Goal: Task Accomplishment & Management: Complete application form

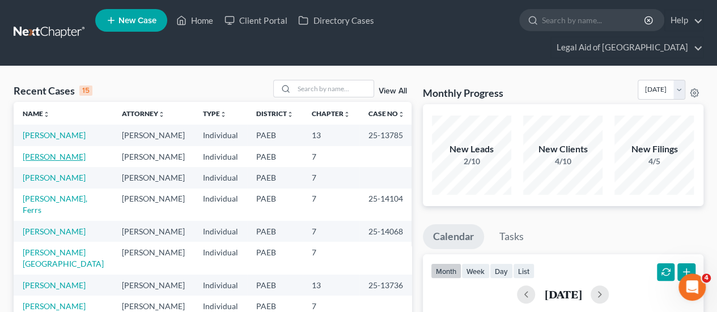
click at [53, 152] on link "[PERSON_NAME]" at bounding box center [54, 157] width 63 height 10
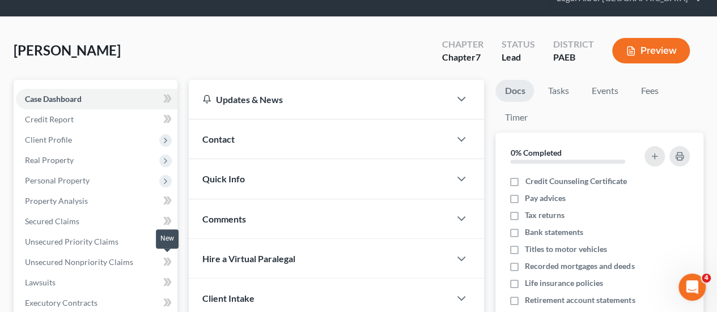
scroll to position [170, 0]
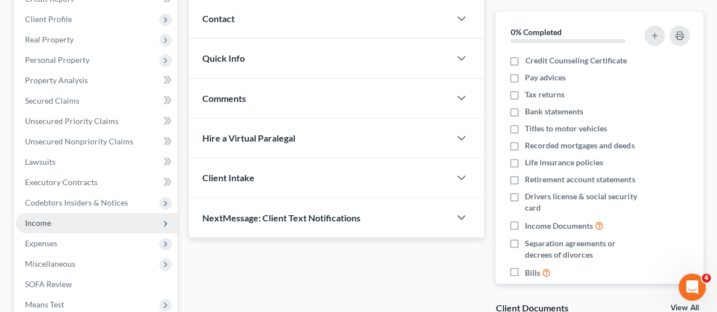
click at [35, 218] on span "Income" at bounding box center [38, 223] width 26 height 10
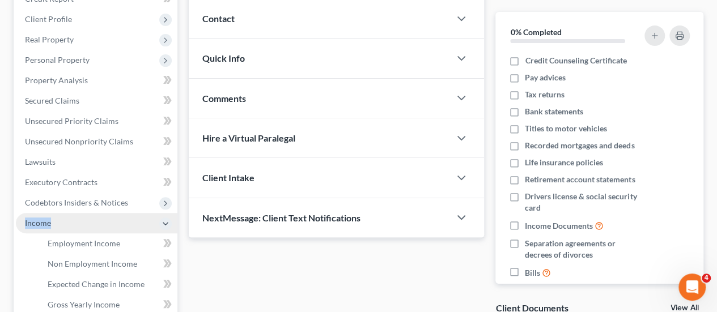
click at [34, 218] on span "Income" at bounding box center [38, 223] width 26 height 10
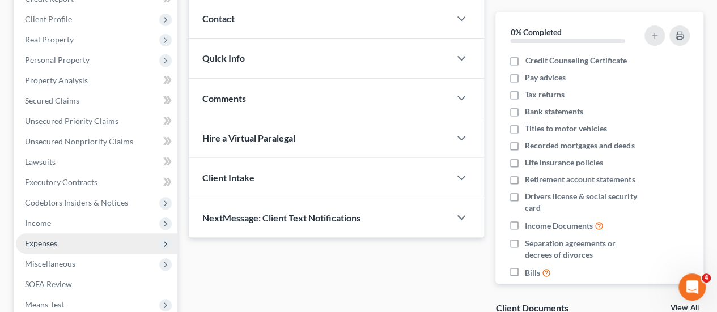
click at [45, 239] on span "Expenses" at bounding box center [41, 244] width 32 height 10
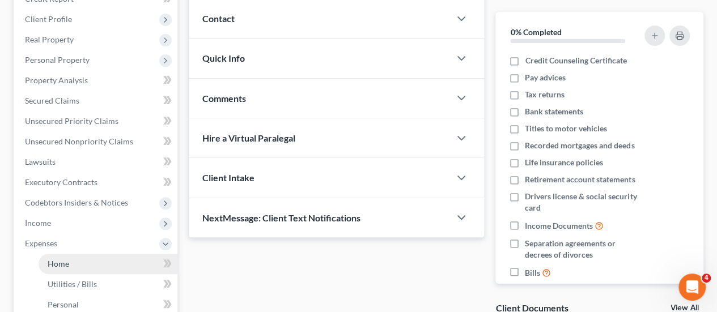
click at [58, 259] on span "Home" at bounding box center [59, 264] width 22 height 10
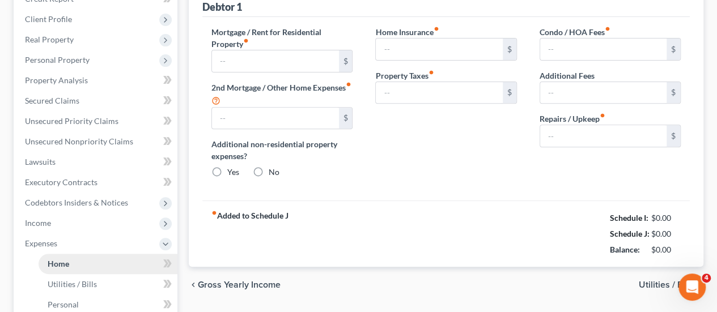
type input "1,685.00"
type input "0.00"
radio input "true"
type input "10.00"
type input "0.00"
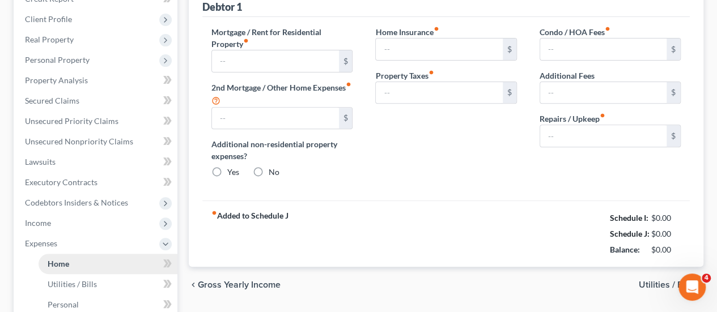
type input "0.00"
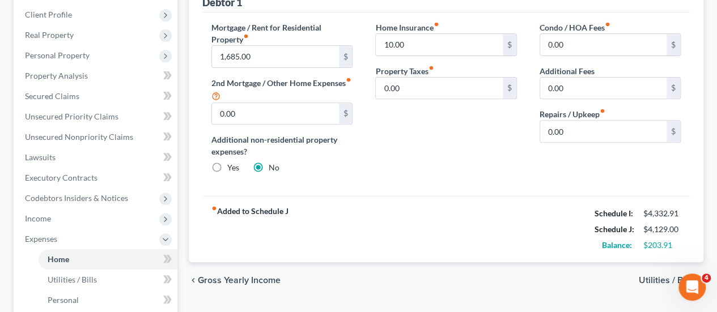
scroll to position [170, 0]
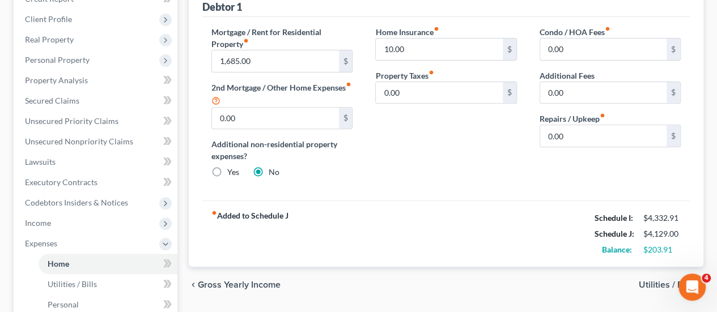
click at [665, 280] on span "Utilities / Bills" at bounding box center [667, 284] width 56 height 9
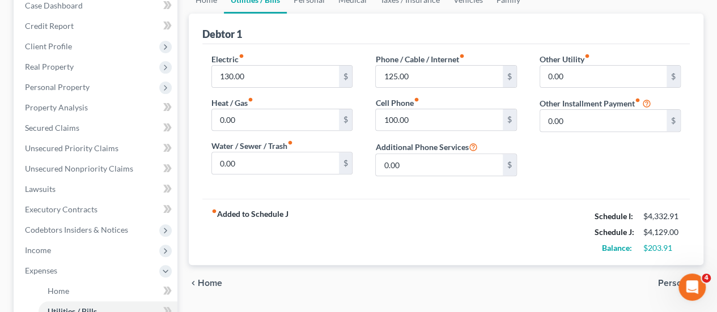
scroll to position [170, 0]
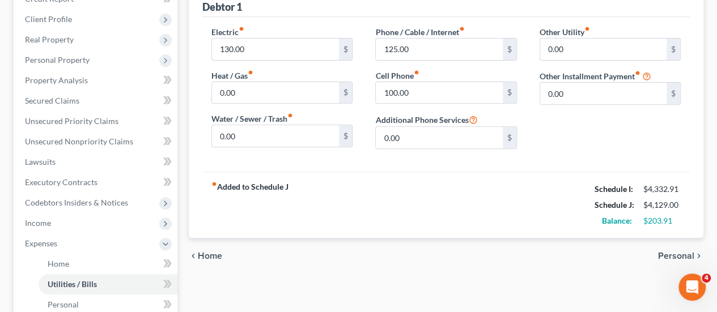
click at [671, 252] on span "Personal" at bounding box center [676, 256] width 36 height 9
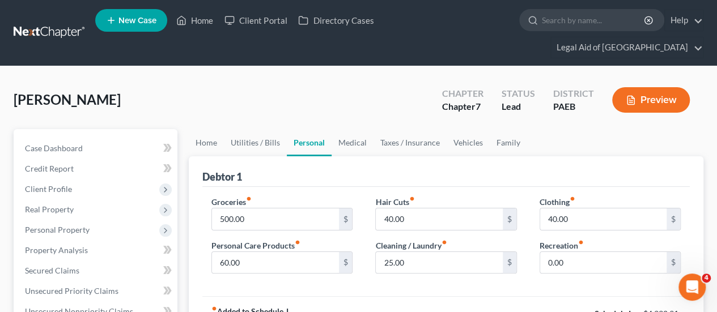
scroll to position [57, 0]
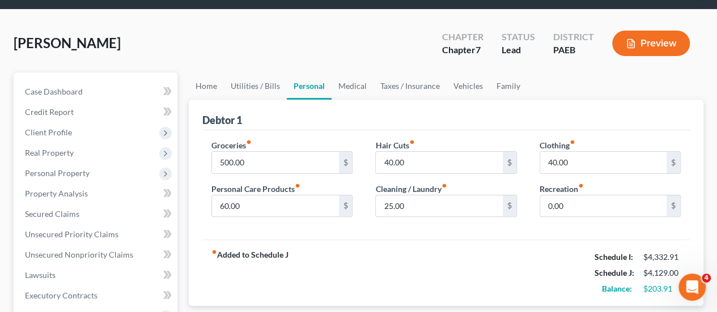
drag, startPoint x: 679, startPoint y: 301, endPoint x: 673, endPoint y: 301, distance: 5.7
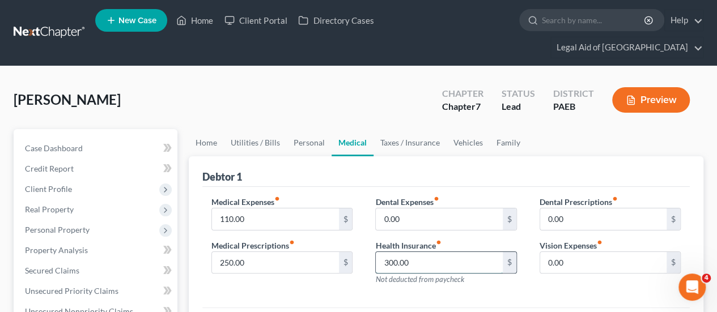
type input "300.00"
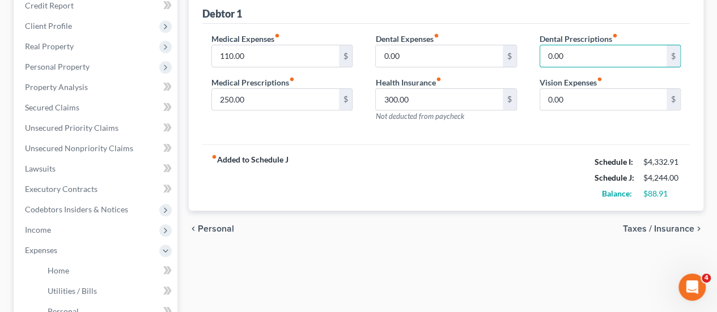
scroll to position [283, 0]
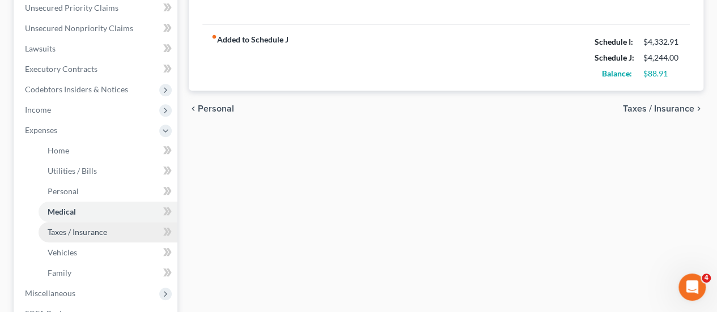
click at [101, 227] on span "Taxes / Insurance" at bounding box center [77, 232] width 59 height 10
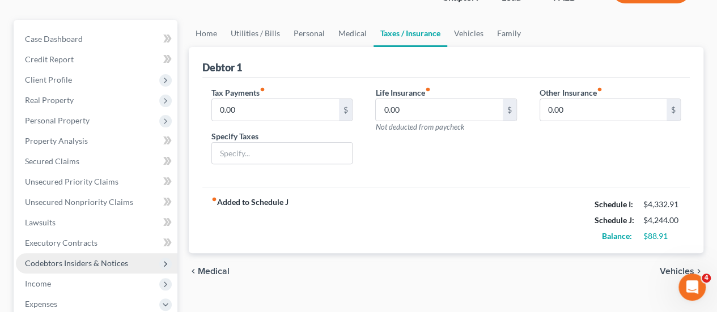
scroll to position [113, 0]
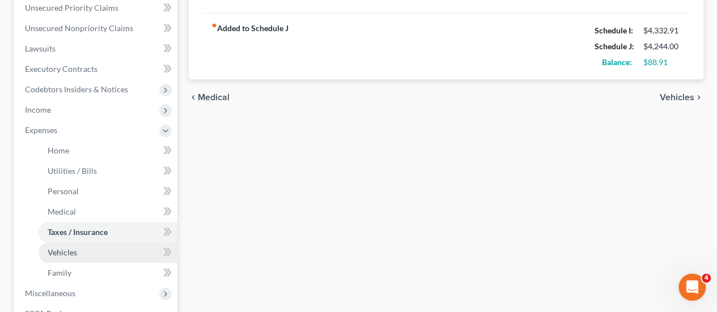
click at [74, 248] on span "Vehicles" at bounding box center [62, 253] width 29 height 10
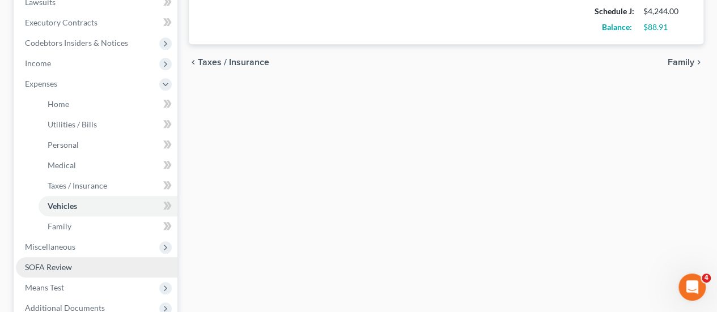
scroll to position [340, 0]
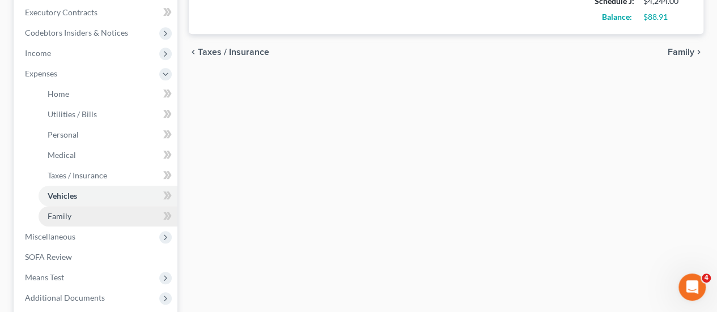
click at [57, 211] on span "Family" at bounding box center [60, 216] width 24 height 10
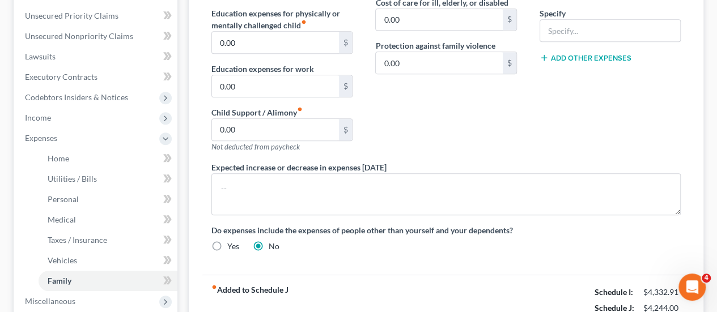
scroll to position [340, 0]
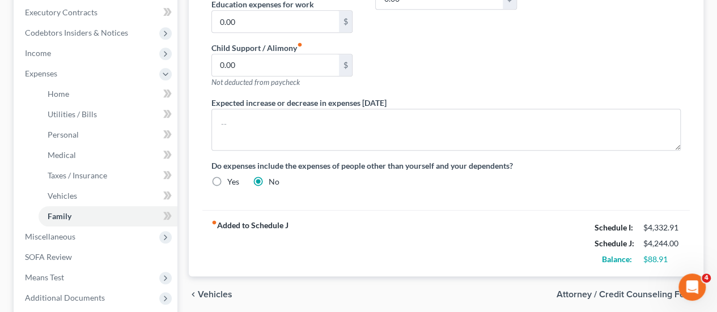
click at [650, 290] on span "Attorney / Credit Counseling Fees" at bounding box center [625, 294] width 138 height 9
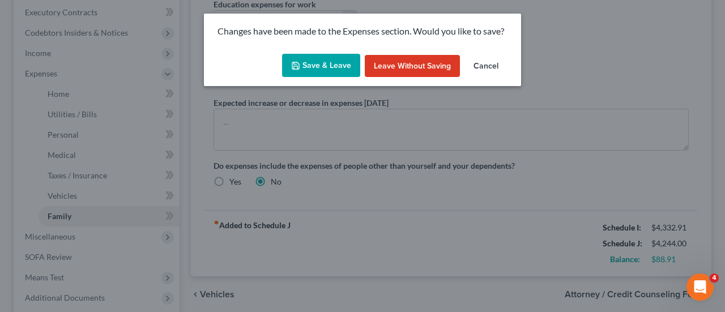
click at [310, 57] on button "Save & Leave" at bounding box center [321, 66] width 78 height 24
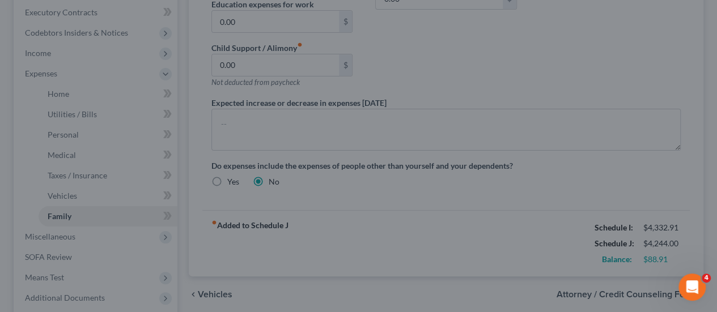
select select "0"
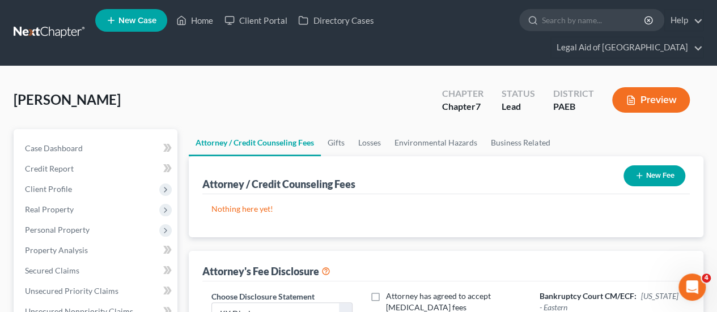
click at [653, 87] on button "Preview" at bounding box center [651, 99] width 78 height 25
click at [646, 87] on button "Preview" at bounding box center [651, 99] width 78 height 25
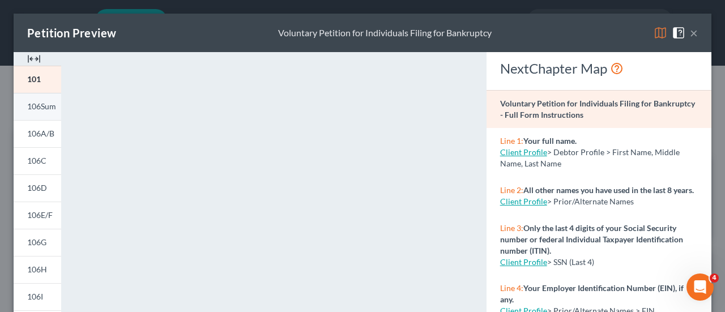
click at [34, 107] on span "106Sum" at bounding box center [41, 106] width 29 height 10
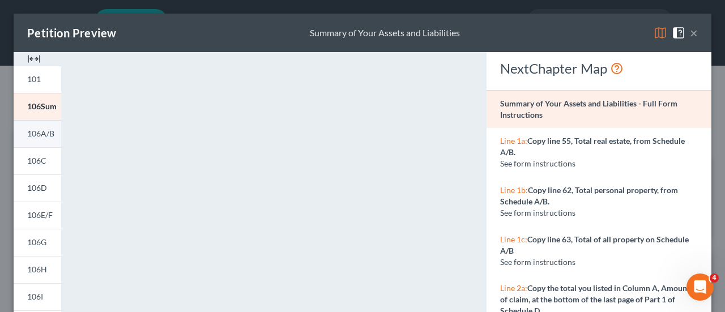
click at [32, 135] on span "106A/B" at bounding box center [40, 134] width 27 height 10
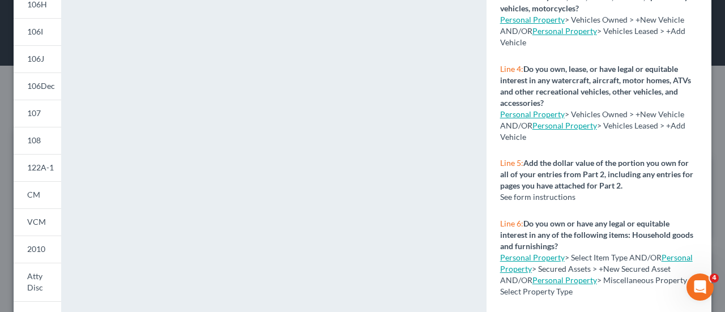
scroll to position [283, 0]
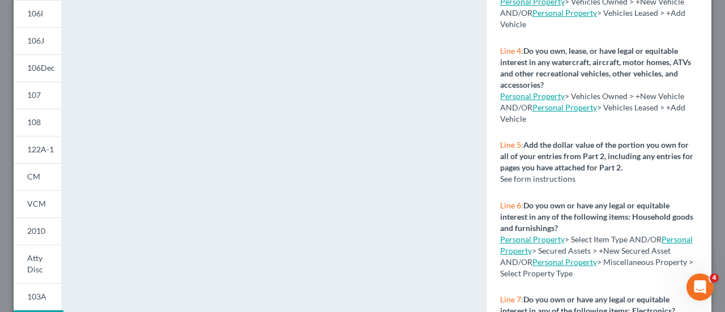
type input "0.00"
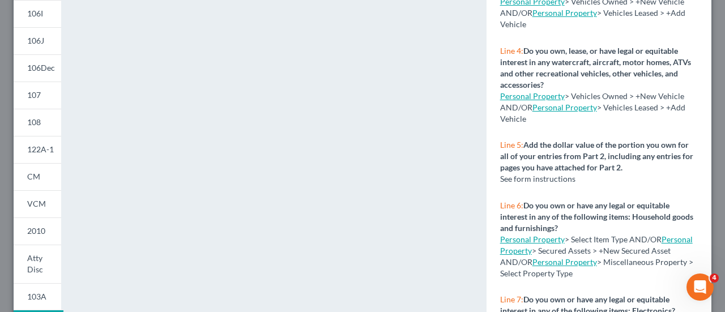
type input "0.00"
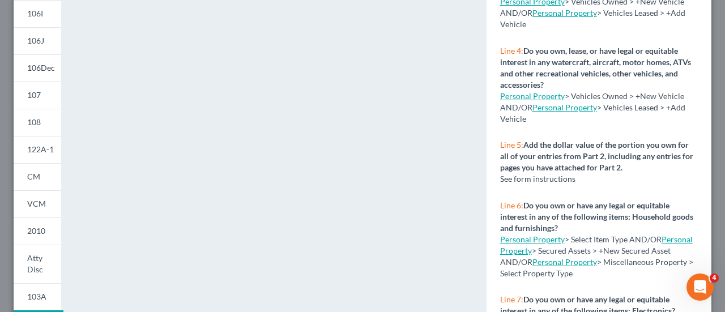
radio input "true"
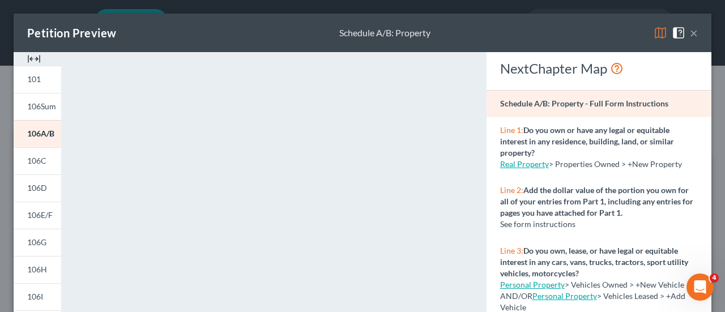
click at [29, 58] on img at bounding box center [34, 59] width 14 height 14
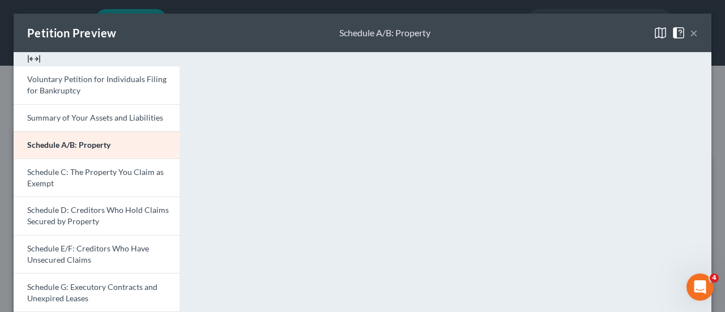
click at [30, 57] on img at bounding box center [34, 59] width 14 height 14
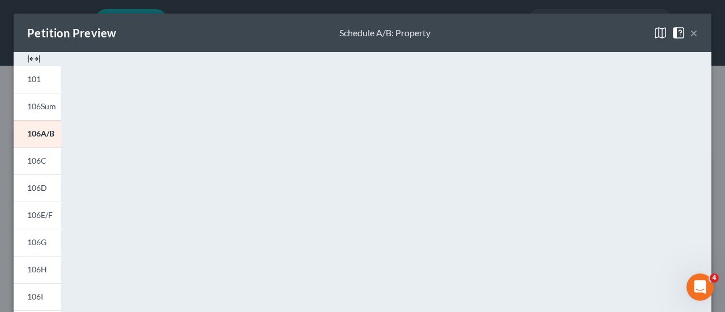
click at [30, 57] on img at bounding box center [34, 59] width 14 height 14
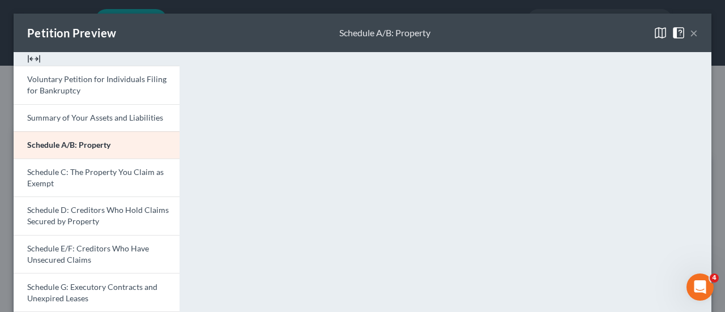
click at [690, 30] on button "×" at bounding box center [694, 33] width 8 height 14
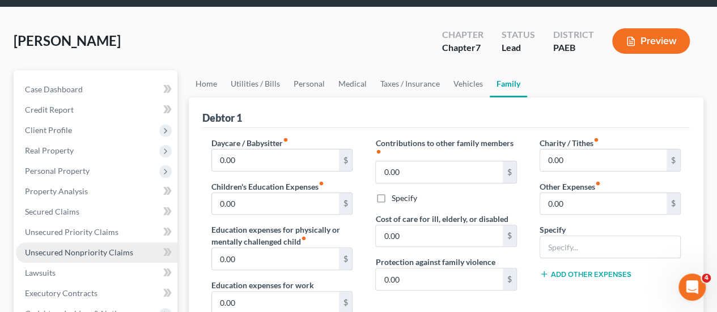
scroll to position [113, 0]
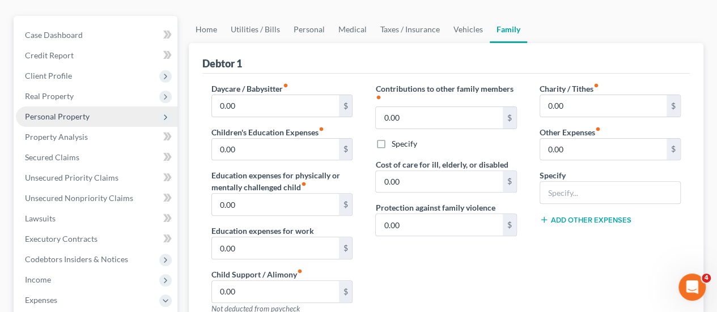
click at [65, 112] on span "Personal Property" at bounding box center [57, 117] width 65 height 10
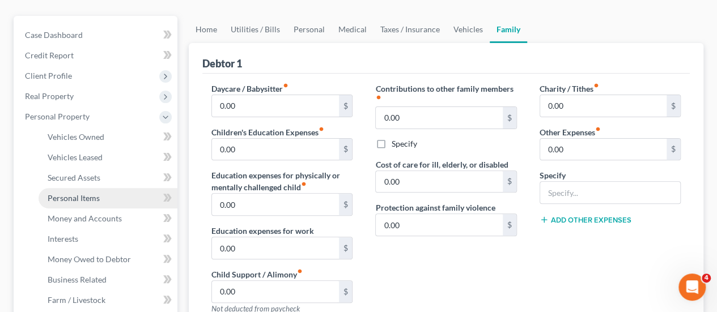
click at [83, 188] on link "Personal Items" at bounding box center [108, 198] width 139 height 20
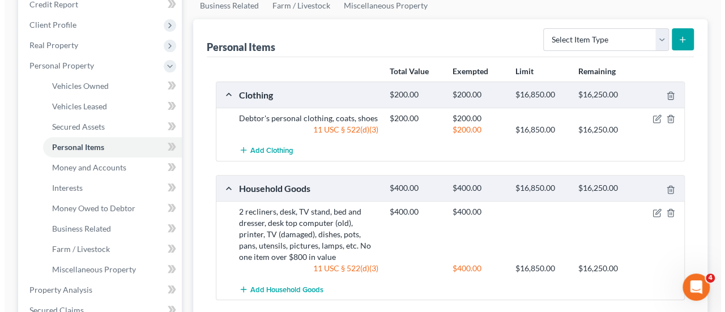
scroll to position [170, 0]
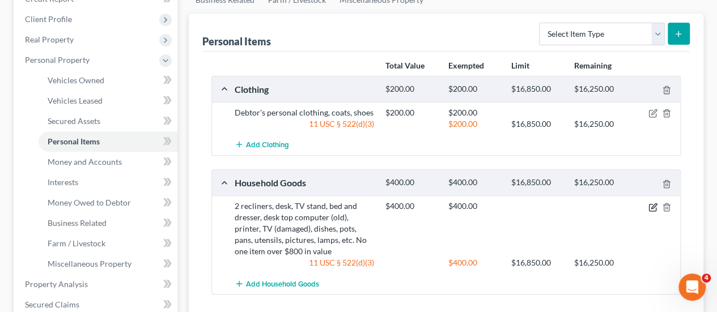
click at [652, 203] on icon "button" at bounding box center [652, 207] width 9 height 9
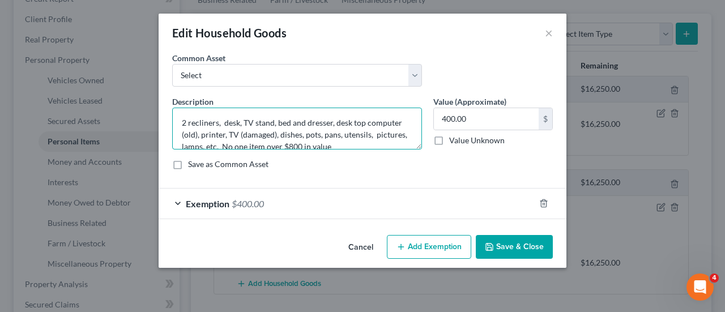
click at [374, 135] on textarea "2 recliners, desk, TV stand, bed and dresser, desk top computer (old), printer,…" at bounding box center [297, 129] width 250 height 42
type textarea "2 recliners, desk, TV stand, bed and dresser, desk top computer (old), printer,…"
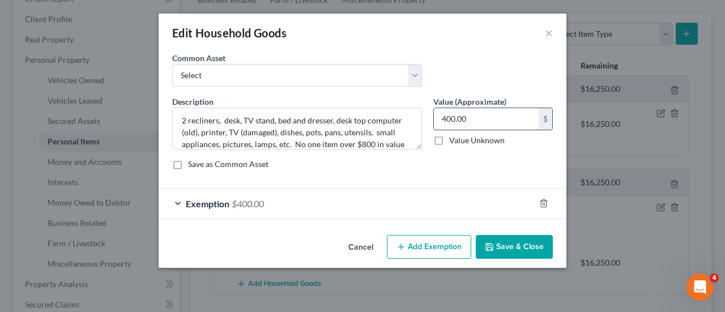
click at [446, 118] on input "400.00" at bounding box center [486, 119] width 105 height 22
type input "800.00"
click at [544, 202] on icon "button" at bounding box center [543, 203] width 9 height 9
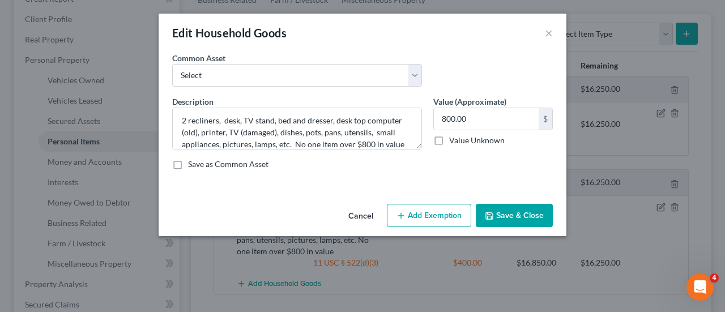
click at [454, 215] on button "Add Exemption" at bounding box center [429, 216] width 84 height 24
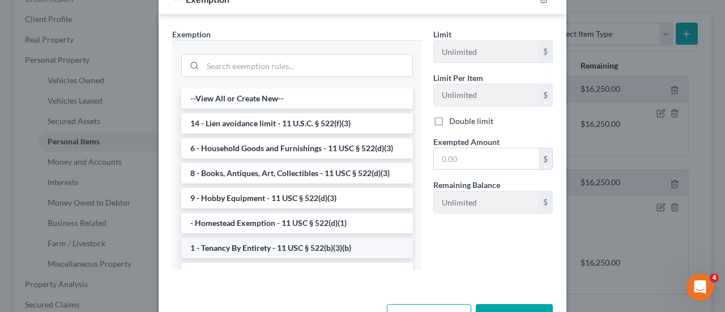
scroll to position [227, 0]
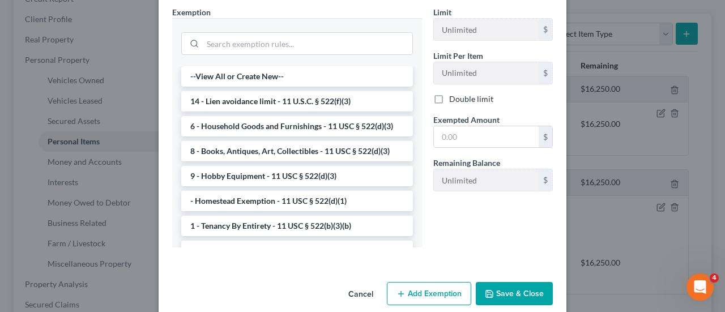
click at [291, 127] on li "6 - Household Goods and Furnishings - 11 USC § 522(d)(3)" at bounding box center [297, 126] width 232 height 20
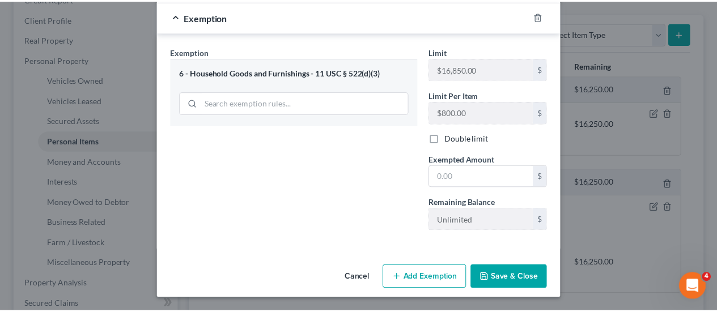
scroll to position [184, 0]
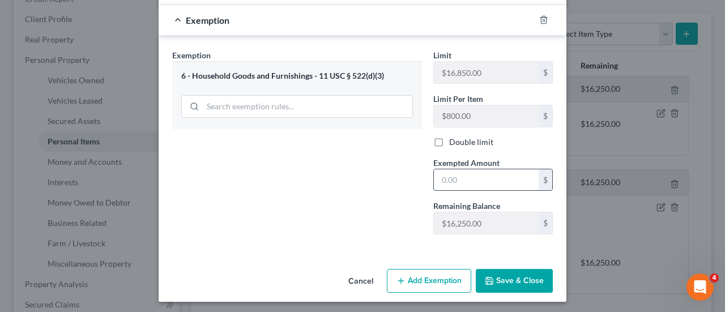
drag, startPoint x: 463, startPoint y: 178, endPoint x: 432, endPoint y: 180, distance: 31.2
click at [434, 180] on input "text" at bounding box center [486, 180] width 105 height 22
type input "800.00"
click at [506, 281] on button "Save & Close" at bounding box center [514, 281] width 77 height 24
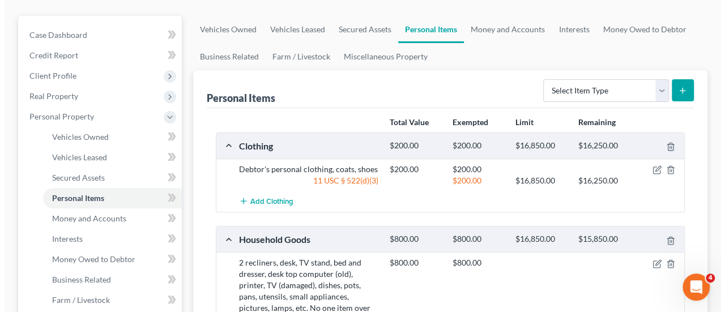
scroll to position [57, 0]
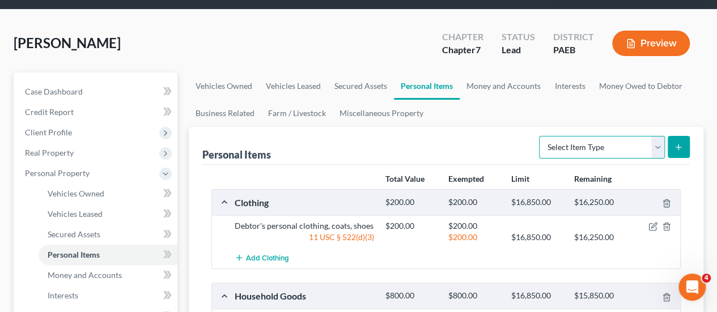
click at [656, 136] on select "Select Item Type Clothing Collectibles Of Value Electronics Firearms Household …" at bounding box center [602, 147] width 126 height 23
select select "pets"
click at [541, 136] on select "Select Item Type Clothing Collectibles Of Value Electronics Firearms Household …" at bounding box center [602, 147] width 126 height 23
click at [678, 144] on line "submit" at bounding box center [678, 146] width 0 height 5
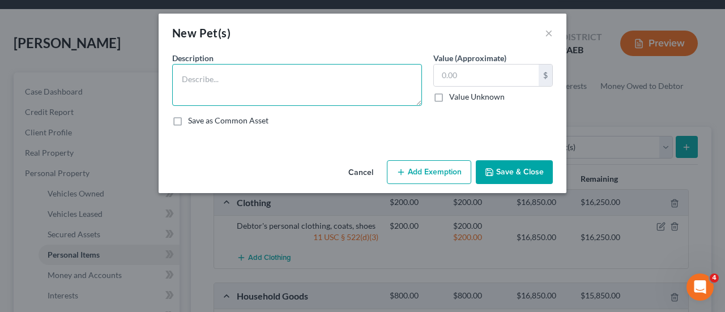
click at [190, 76] on textarea at bounding box center [297, 85] width 250 height 42
type textarea "1 miniature pini dog"
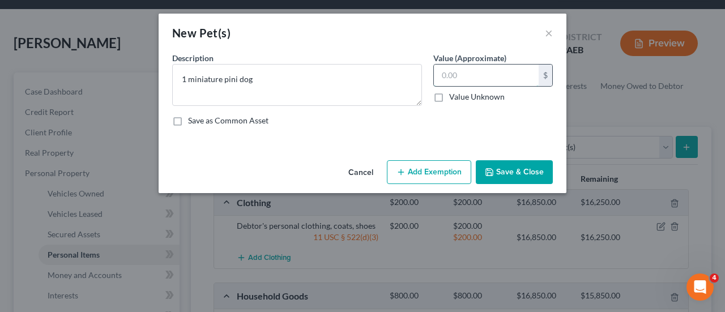
click at [448, 75] on input "text" at bounding box center [486, 76] width 105 height 22
type input "100.00"
click at [441, 169] on button "Add Exemption" at bounding box center [429, 172] width 84 height 24
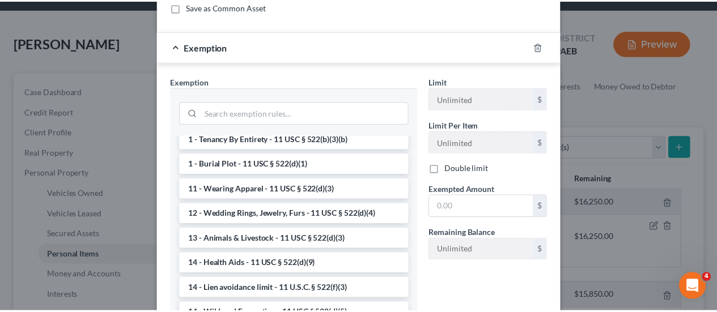
scroll to position [113, 0]
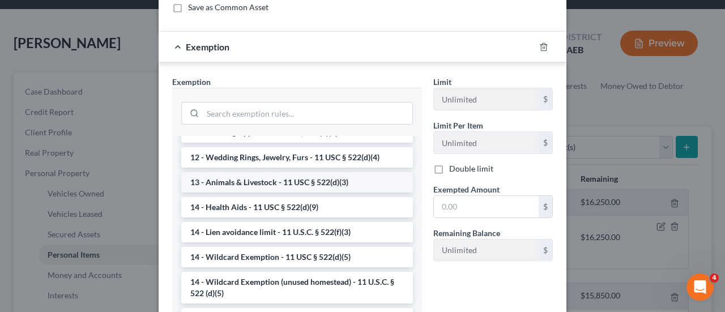
click at [304, 182] on li "13 - Animals & Livestock - 11 USC § 522(d)(3)" at bounding box center [297, 182] width 232 height 20
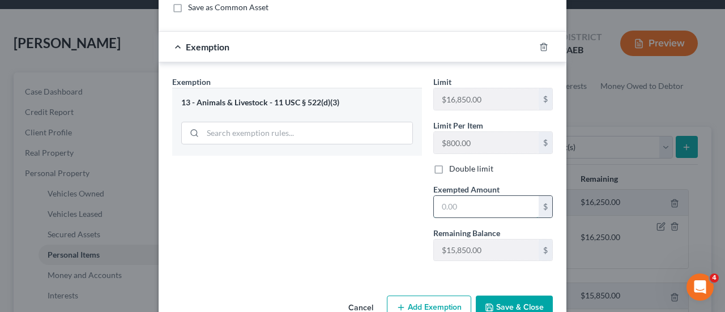
click at [459, 202] on input "text" at bounding box center [486, 207] width 105 height 22
type input "100.00"
click at [516, 307] on button "Save & Close" at bounding box center [514, 308] width 77 height 24
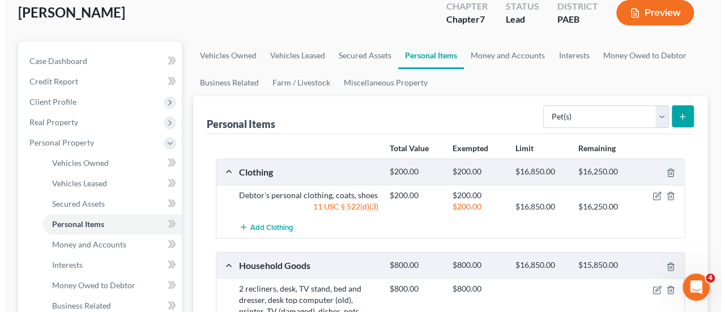
scroll to position [0, 0]
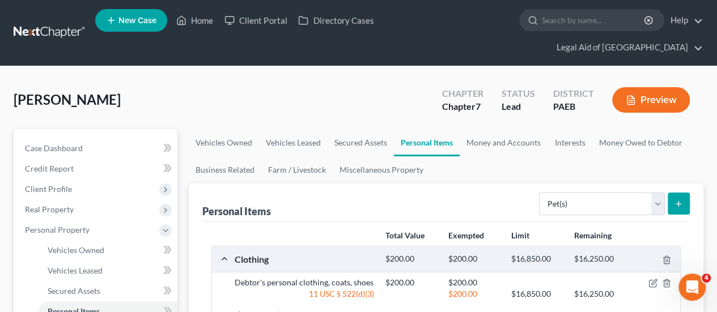
click at [652, 87] on button "Preview" at bounding box center [651, 99] width 78 height 25
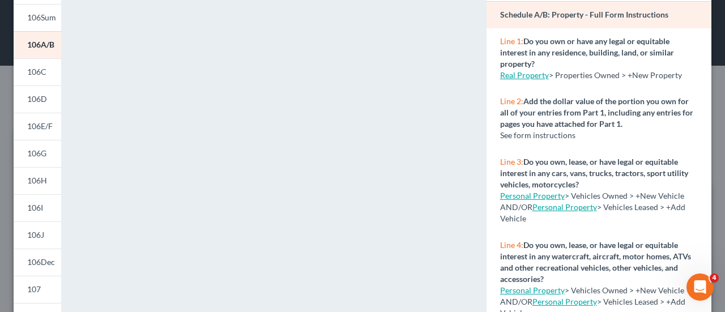
scroll to position [82, 0]
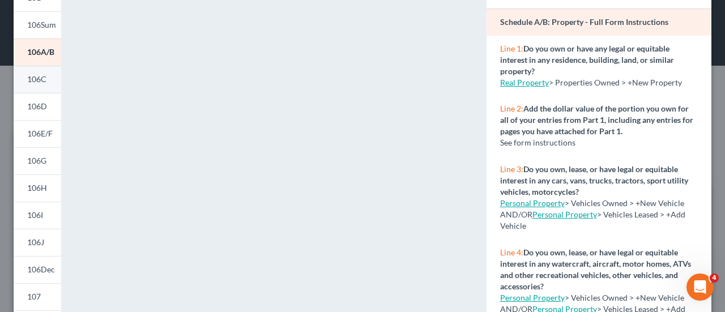
click at [32, 86] on link "106C" at bounding box center [38, 79] width 48 height 27
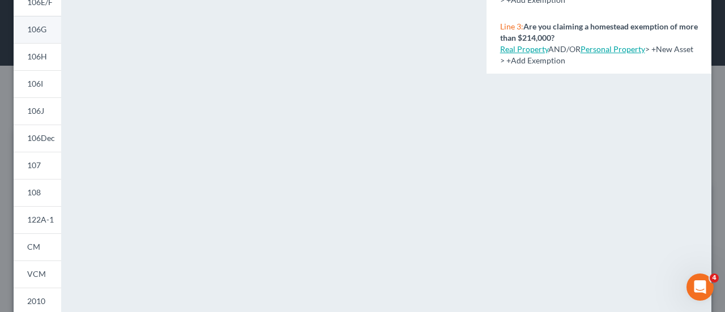
scroll to position [43, 0]
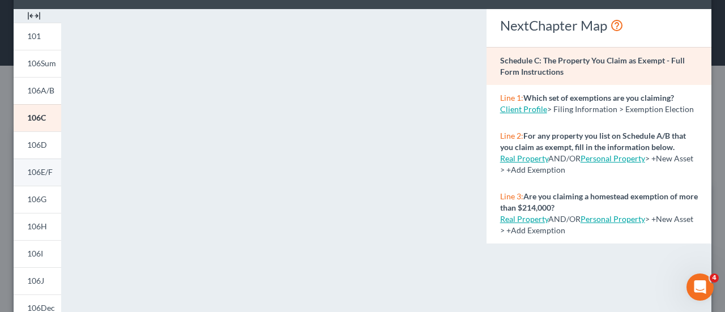
click at [32, 170] on span "106E/F" at bounding box center [39, 172] width 25 height 10
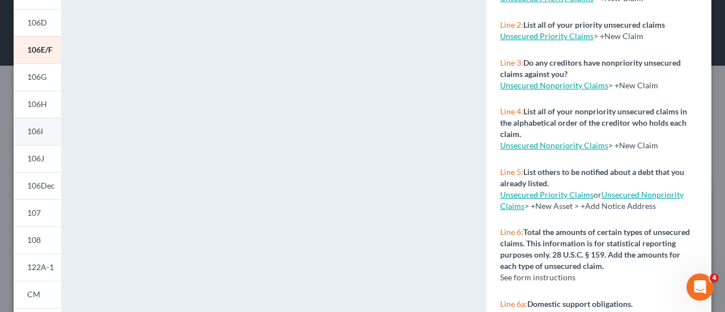
scroll to position [100, 0]
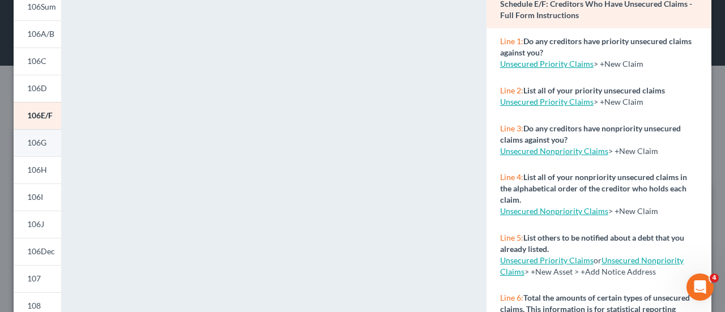
click at [39, 142] on span "106G" at bounding box center [36, 143] width 19 height 10
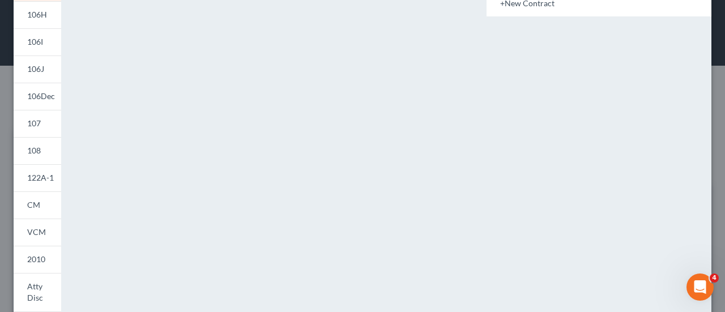
scroll to position [270, 0]
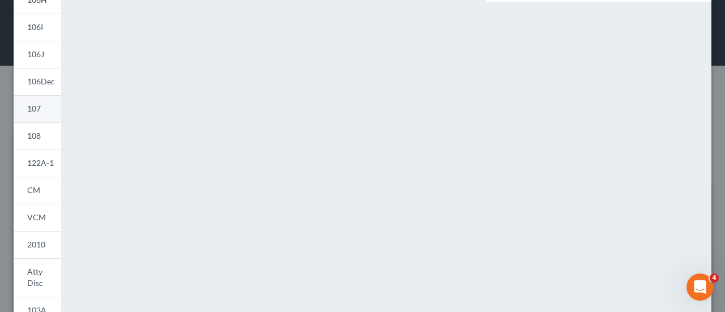
click at [44, 109] on link "107" at bounding box center [38, 108] width 48 height 27
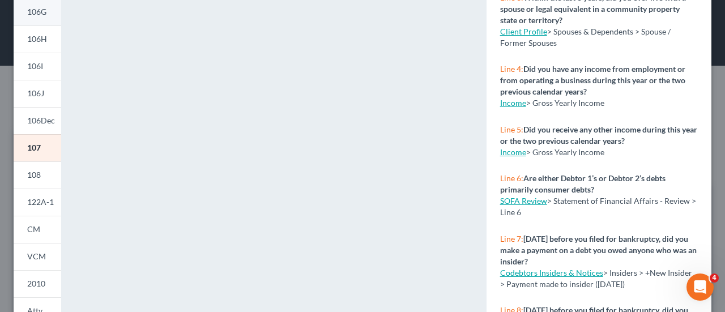
scroll to position [213, 0]
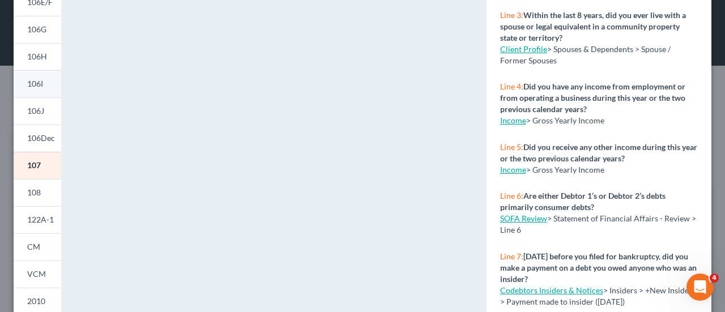
click at [43, 84] on span "106I" at bounding box center [35, 84] width 16 height 10
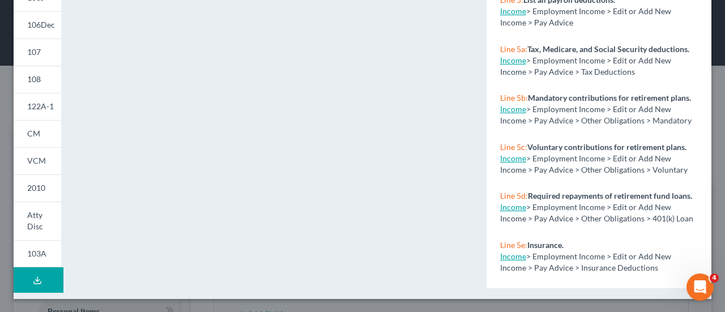
scroll to position [270, 0]
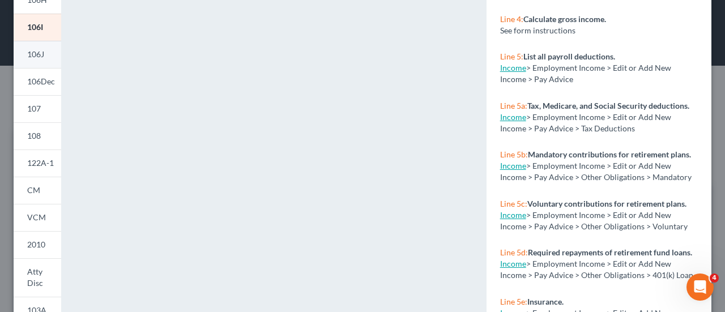
click at [40, 53] on span "106J" at bounding box center [35, 54] width 17 height 10
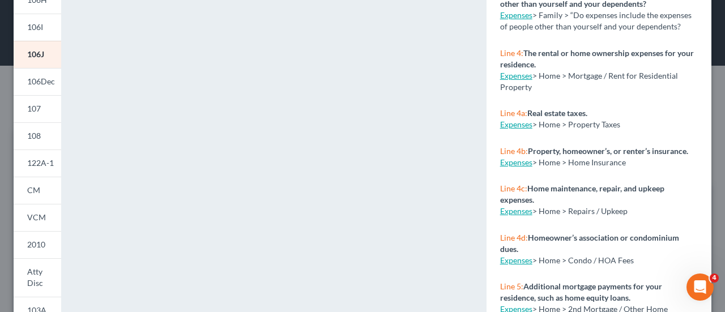
scroll to position [156, 0]
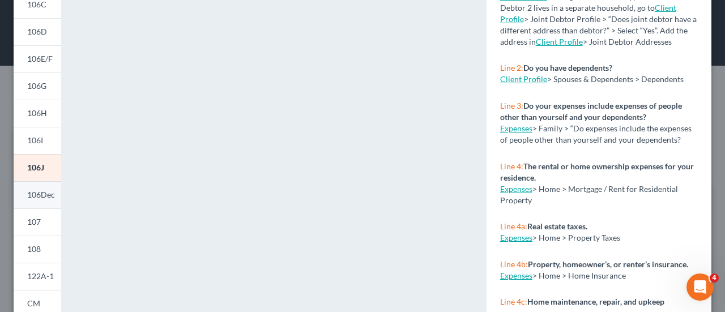
click at [44, 195] on span "106Dec" at bounding box center [41, 195] width 28 height 10
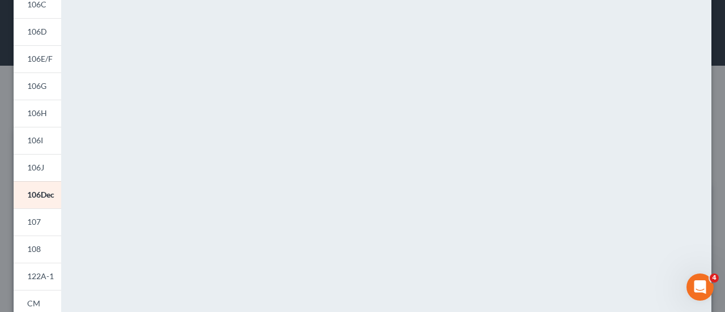
scroll to position [270, 0]
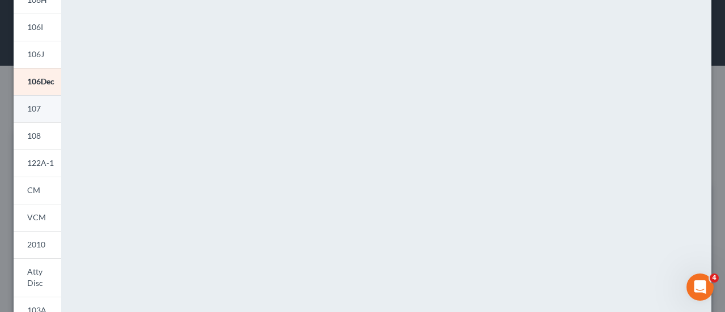
click at [33, 104] on span "107" at bounding box center [34, 109] width 14 height 10
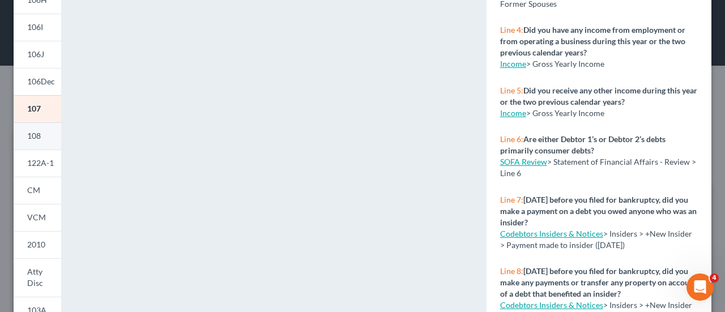
click at [33, 138] on span "108" at bounding box center [34, 136] width 14 height 10
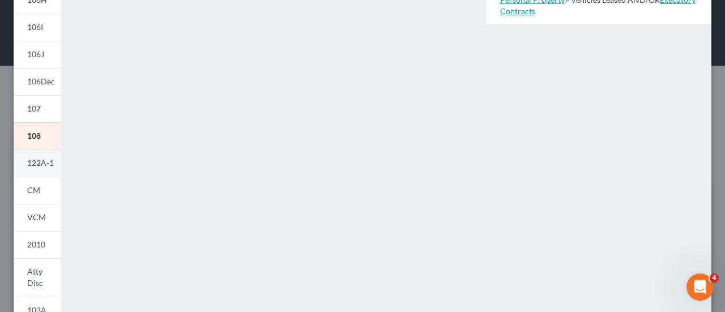
click at [33, 163] on span "122A-1" at bounding box center [40, 163] width 27 height 10
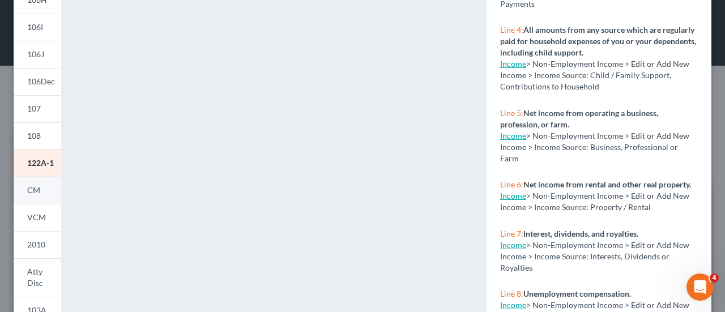
click at [36, 194] on link "CM" at bounding box center [38, 190] width 48 height 27
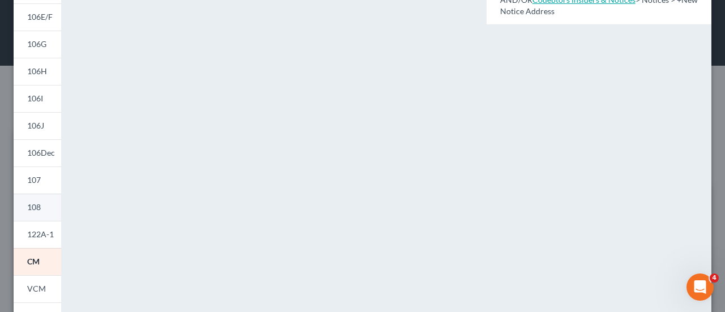
scroll to position [227, 0]
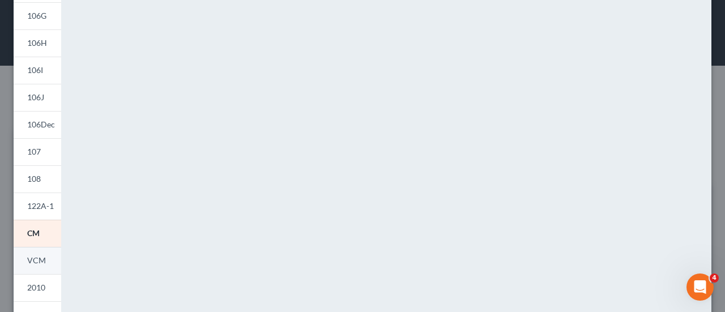
click at [40, 260] on span "VCM" at bounding box center [36, 261] width 19 height 10
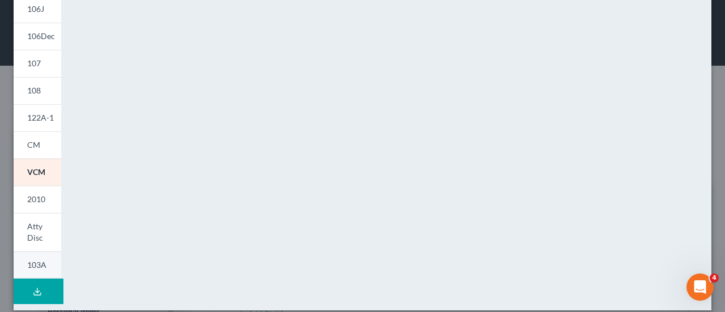
scroll to position [326, 0]
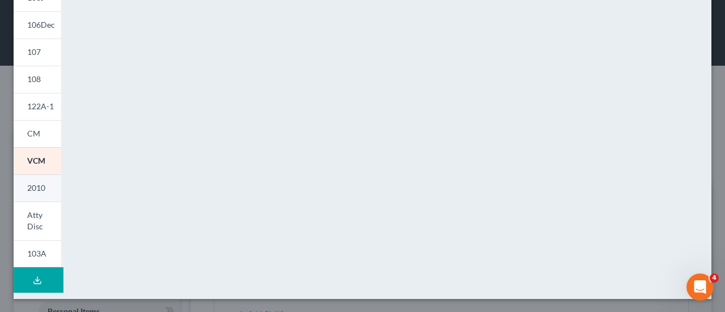
click at [37, 189] on span "2010" at bounding box center [36, 188] width 18 height 10
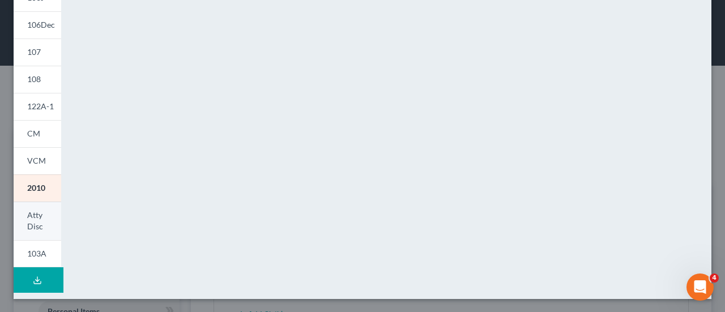
click at [37, 219] on span "Atty Disc" at bounding box center [35, 220] width 16 height 21
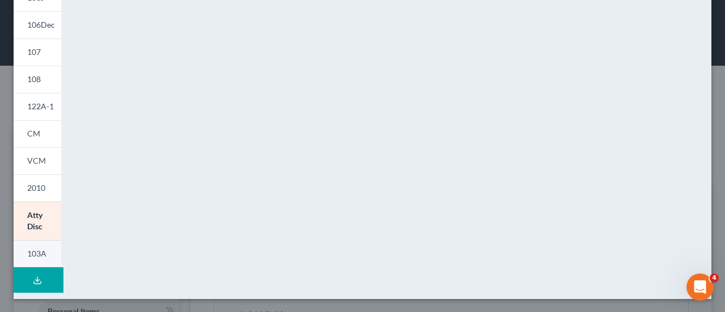
click at [28, 249] on span "103A" at bounding box center [36, 254] width 19 height 10
click at [35, 279] on icon at bounding box center [37, 280] width 9 height 9
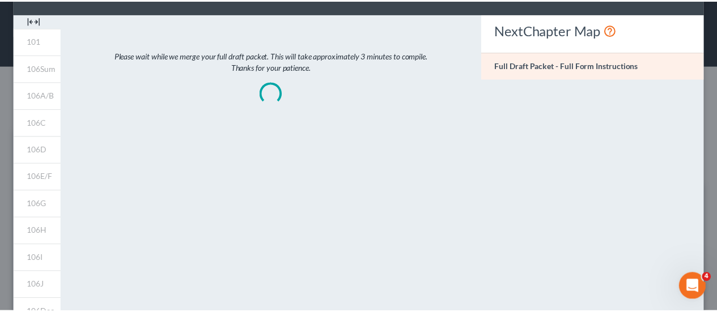
scroll to position [0, 0]
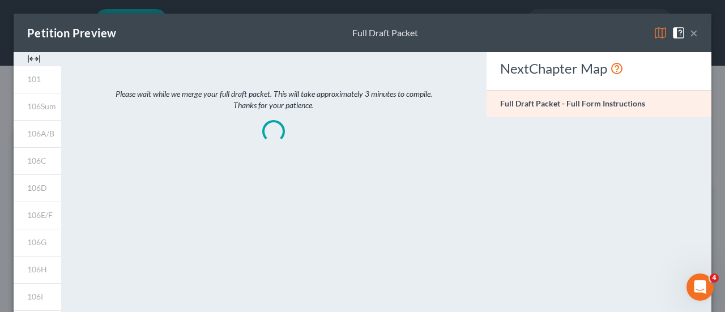
click at [690, 35] on button "×" at bounding box center [694, 33] width 8 height 14
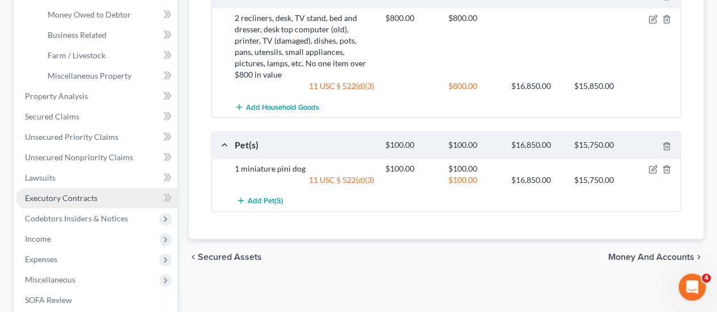
scroll to position [453, 0]
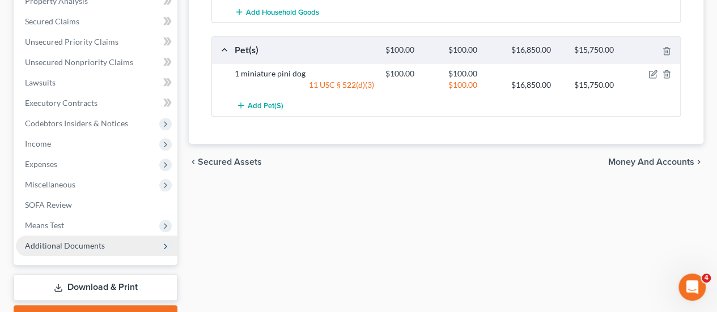
click at [78, 241] on span "Additional Documents" at bounding box center [65, 246] width 80 height 10
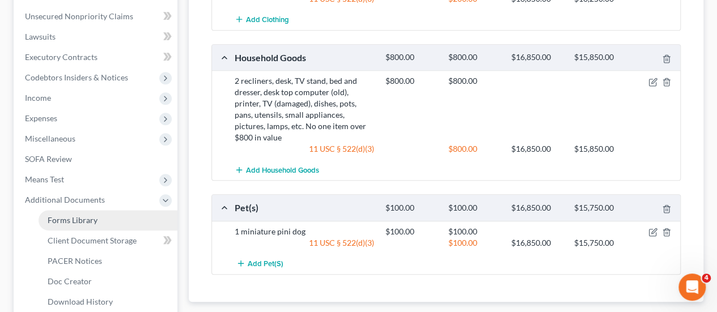
scroll to position [306, 0]
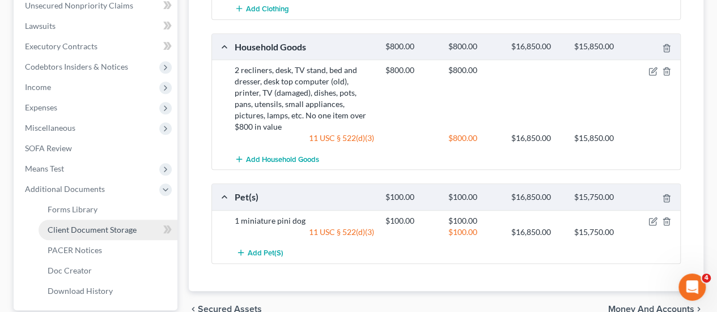
click at [114, 225] on span "Client Document Storage" at bounding box center [92, 230] width 89 height 10
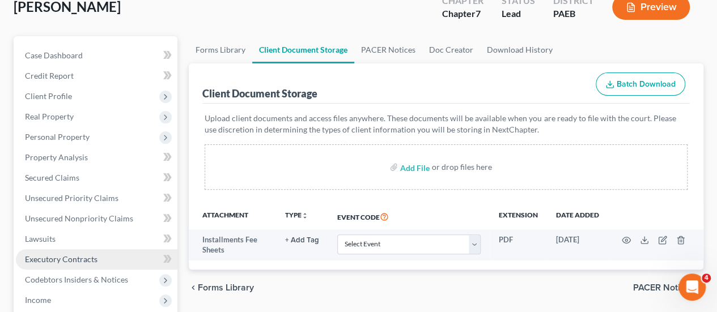
scroll to position [113, 0]
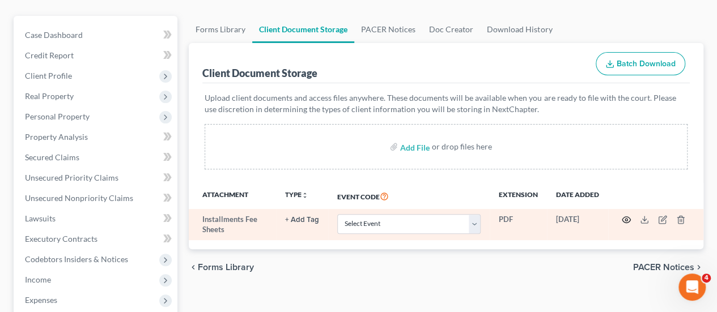
click at [625, 215] on icon "button" at bounding box center [626, 219] width 9 height 9
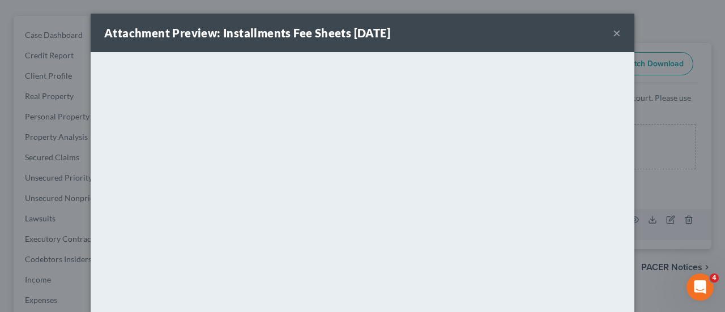
click at [688, 195] on div "Attachment Preview: Installments Fee Sheets [DATE] × <object ng-attr-data='[URL…" at bounding box center [362, 156] width 725 height 312
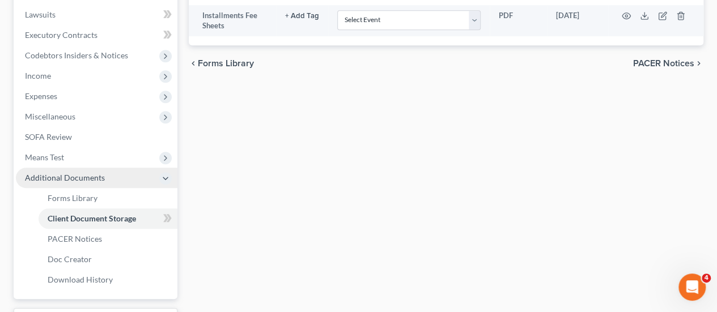
scroll to position [390, 0]
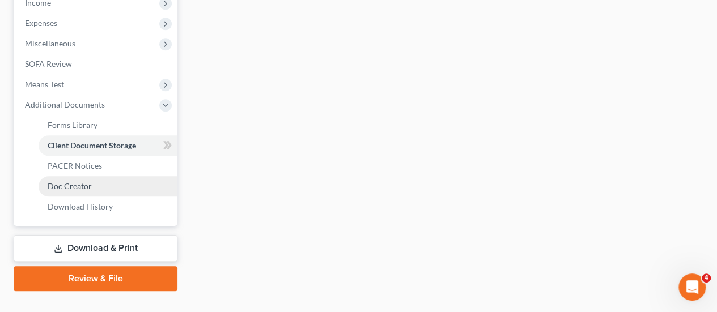
click at [61, 181] on span "Doc Creator" at bounding box center [70, 186] width 44 height 10
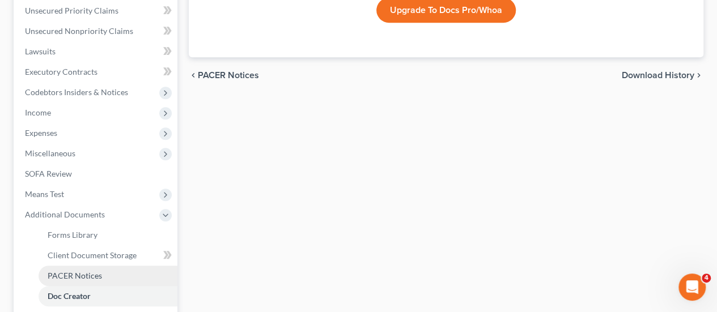
scroll to position [283, 0]
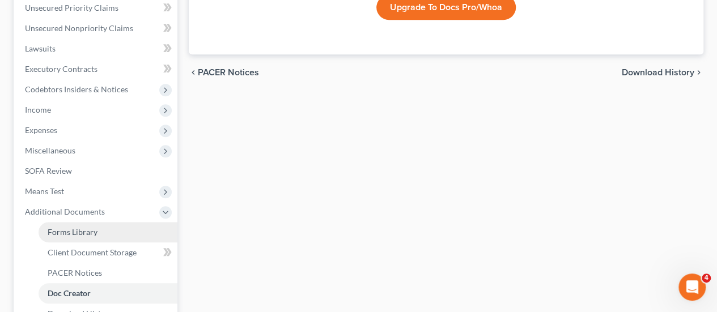
click at [79, 227] on span "Forms Library" at bounding box center [73, 232] width 50 height 10
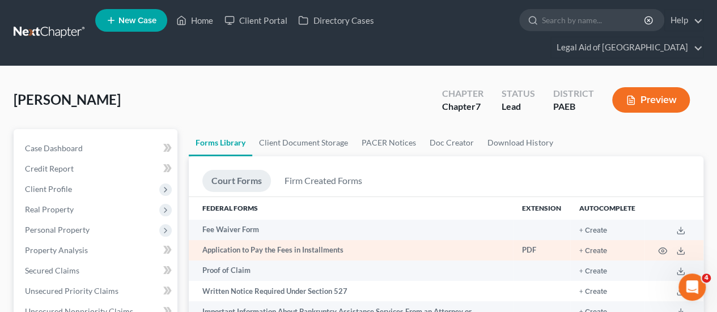
click at [314, 240] on td "Application to Pay the Fees in Installments" at bounding box center [351, 250] width 324 height 20
click at [662, 246] on icon "button" at bounding box center [662, 250] width 9 height 9
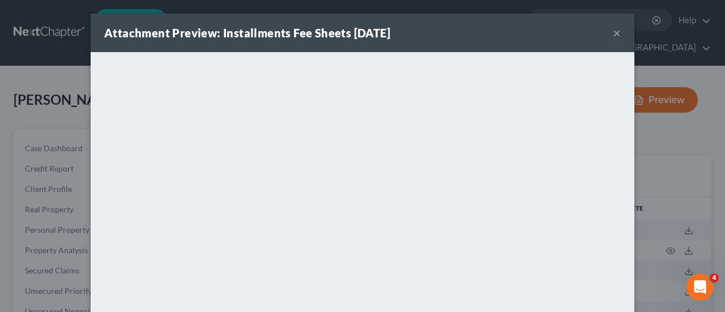
click at [613, 35] on button "×" at bounding box center [617, 33] width 8 height 14
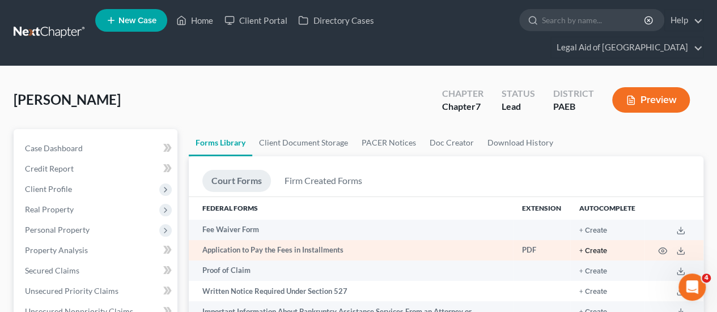
click at [596, 248] on button "+ Create" at bounding box center [593, 251] width 28 height 7
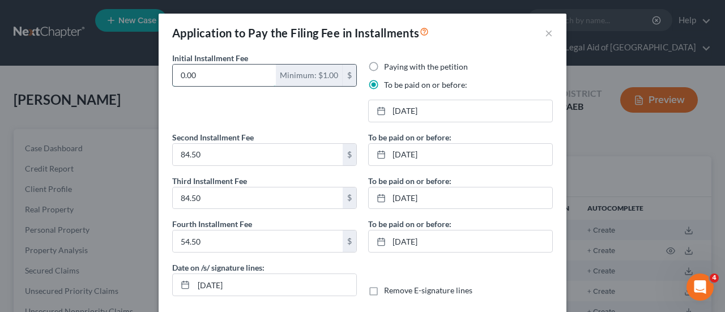
drag, startPoint x: 201, startPoint y: 75, endPoint x: 171, endPoint y: 73, distance: 30.7
click at [173, 72] on input "0.00" at bounding box center [224, 76] width 103 height 22
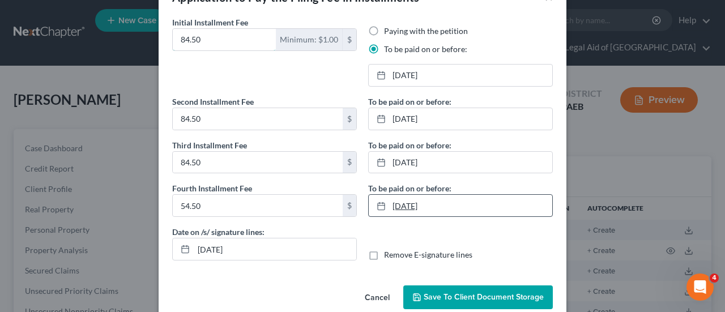
scroll to position [53, 0]
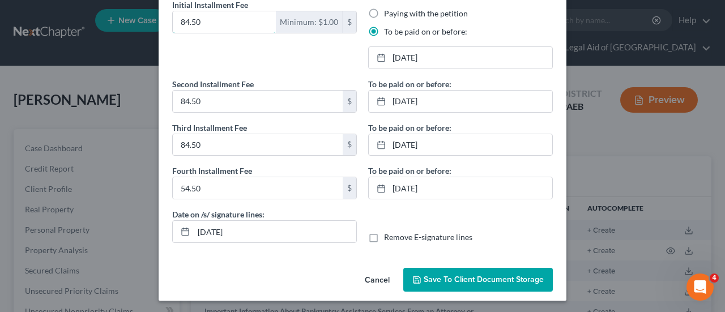
type input "84.50"
click at [384, 236] on label "Remove E-signature lines" at bounding box center [428, 237] width 88 height 11
click at [389, 236] on input "Remove E-signature lines" at bounding box center [392, 235] width 7 height 7
checkbox input "true"
drag, startPoint x: 249, startPoint y: 226, endPoint x: 171, endPoint y: 223, distance: 78.8
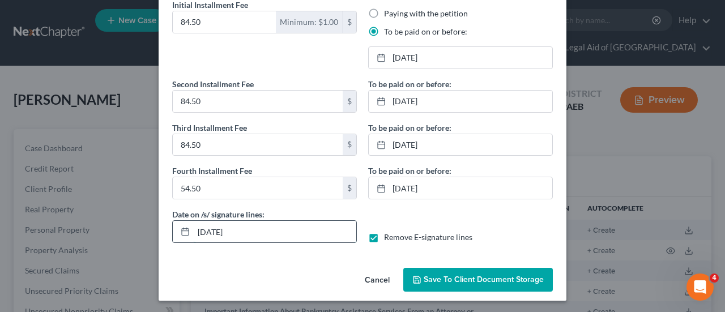
click at [172, 223] on div "[DATE]" at bounding box center [264, 231] width 185 height 23
click at [181, 186] on input "54.50" at bounding box center [258, 188] width 170 height 22
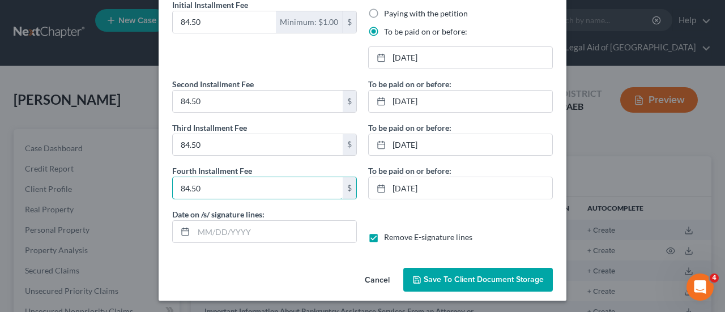
type input "84.50"
click at [480, 275] on span "Save to Client Document Storage" at bounding box center [484, 280] width 120 height 10
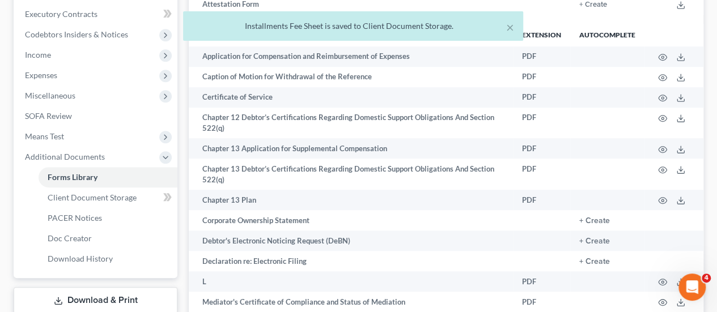
scroll to position [453, 0]
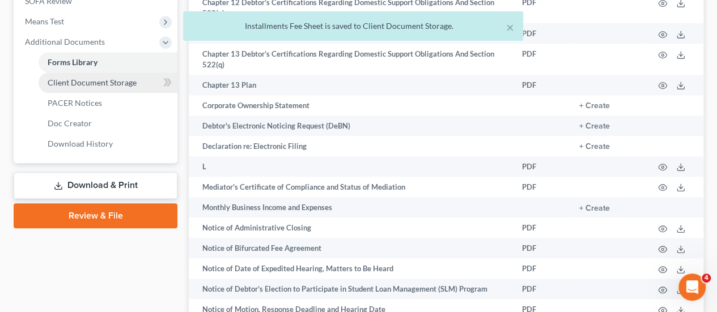
click at [111, 78] on span "Client Document Storage" at bounding box center [92, 83] width 89 height 10
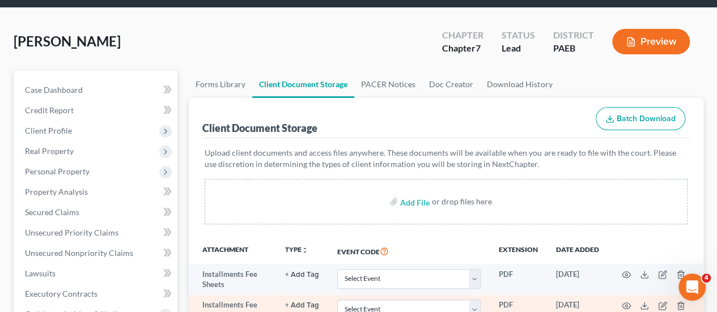
scroll to position [113, 0]
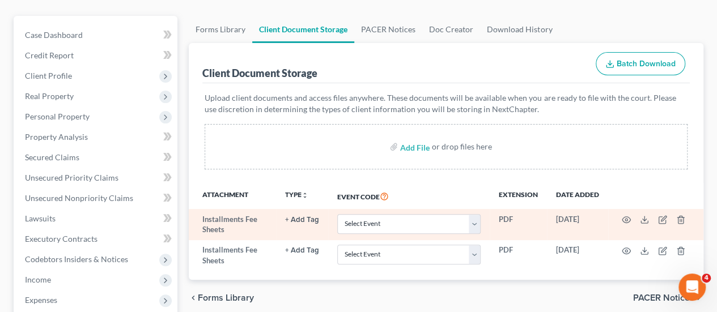
click at [687, 209] on td at bounding box center [655, 224] width 95 height 31
click at [680, 220] on line "button" at bounding box center [680, 221] width 0 height 2
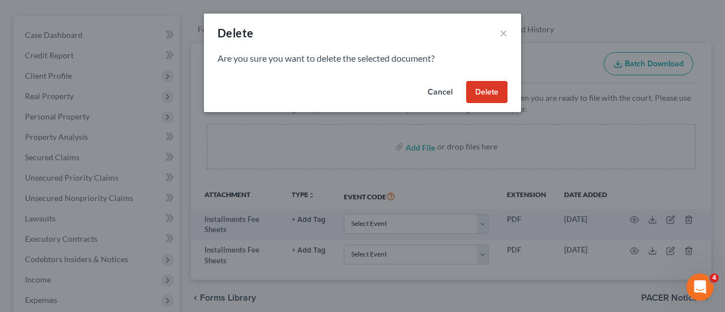
click at [490, 92] on button "Delete" at bounding box center [486, 92] width 41 height 23
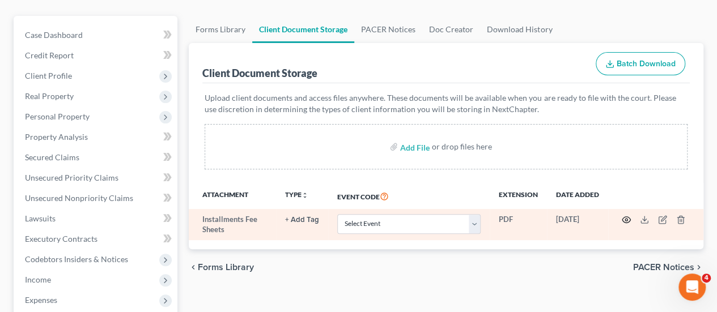
click at [627, 219] on circle "button" at bounding box center [626, 220] width 2 height 2
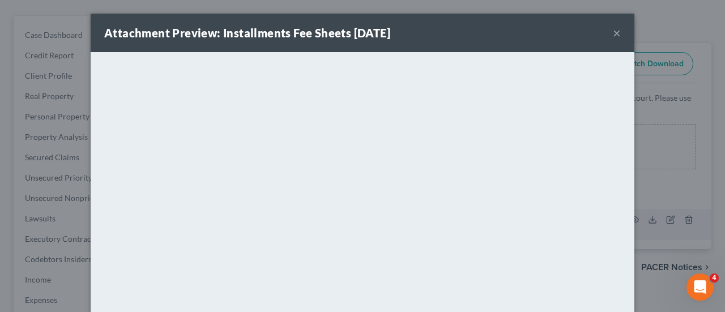
click at [625, 35] on div "Attachment Preview: Installments Fee Sheets [DATE] ×" at bounding box center [363, 33] width 544 height 39
click at [614, 35] on button "×" at bounding box center [617, 33] width 8 height 14
